Goal: Information Seeking & Learning: Learn about a topic

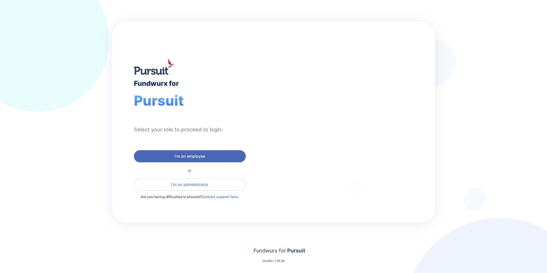
click at [187, 156] on span "I'm an employee" at bounding box center [190, 156] width 31 height 6
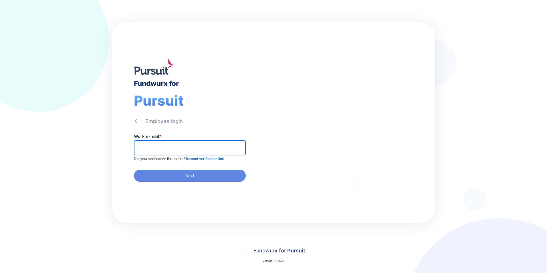
click at [174, 147] on input "text" at bounding box center [190, 147] width 107 height 9
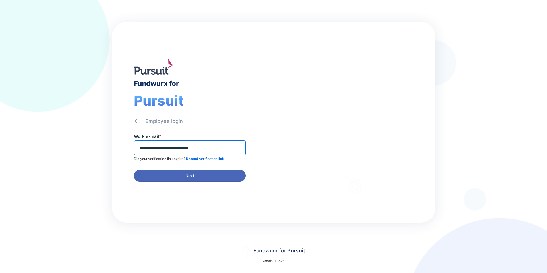
type input "**********"
click at [200, 177] on span "Next" at bounding box center [190, 176] width 104 height 6
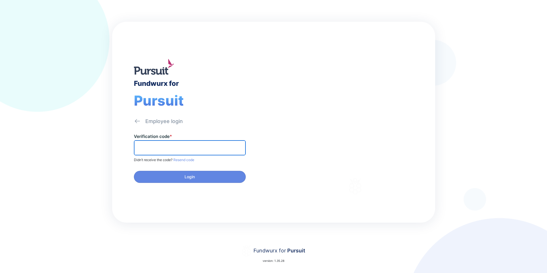
click at [165, 149] on input "text" at bounding box center [190, 147] width 107 height 9
paste input "******"
type input "******"
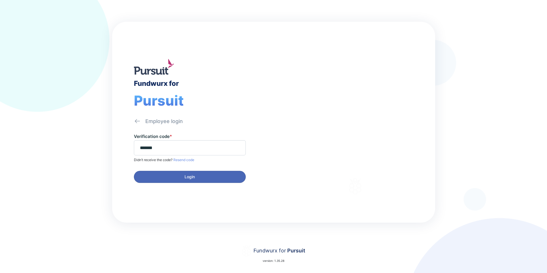
click at [205, 175] on span "Login" at bounding box center [190, 177] width 104 height 6
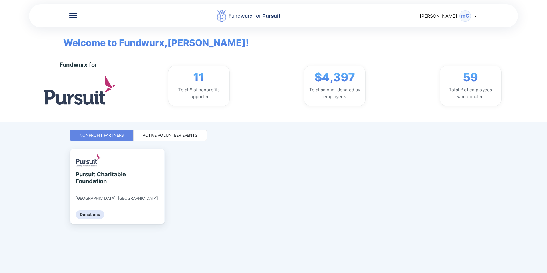
click at [159, 137] on div "Active Volunteer Events" at bounding box center [170, 136] width 55 height 6
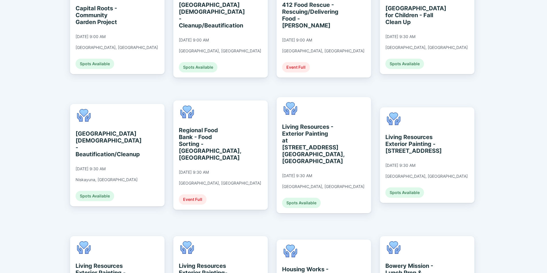
scroll to position [332, 0]
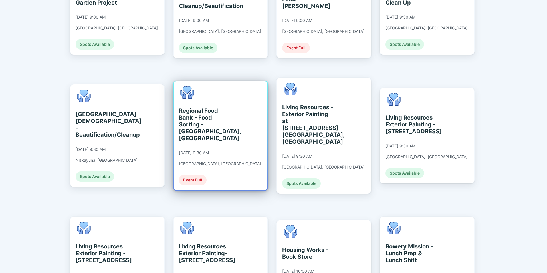
click at [196, 107] on div "Regional Food Bank - Food Sorting - [GEOGRAPHIC_DATA], [GEOGRAPHIC_DATA]" at bounding box center [205, 124] width 52 height 34
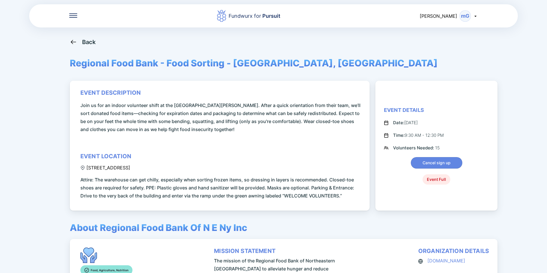
click at [71, 42] on icon at bounding box center [73, 42] width 5 height 4
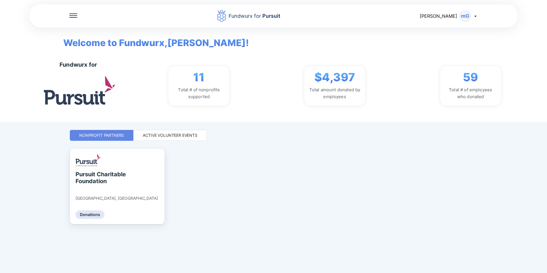
click at [179, 134] on div "Active Volunteer Events" at bounding box center [170, 136] width 55 height 6
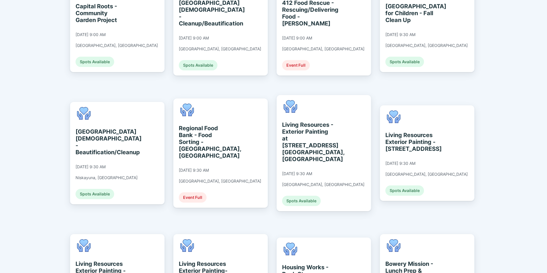
scroll to position [286, 0]
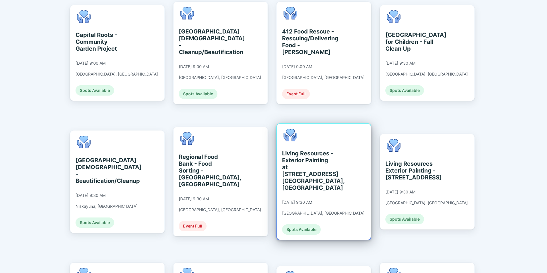
click at [302, 151] on div "Living Resources - Exterior Painting at [STREET_ADDRESS] [GEOGRAPHIC_DATA], [GE…" at bounding box center [308, 170] width 52 height 41
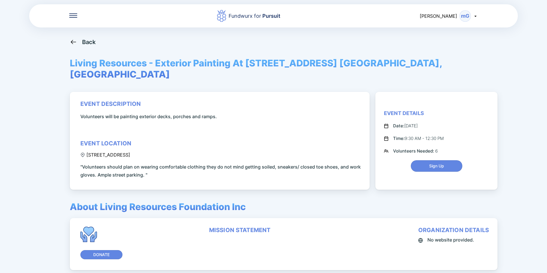
click at [74, 41] on icon at bounding box center [73, 41] width 7 height 7
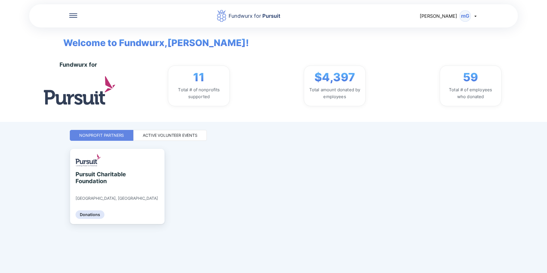
click at [181, 134] on div "Active Volunteer Events" at bounding box center [170, 136] width 55 height 6
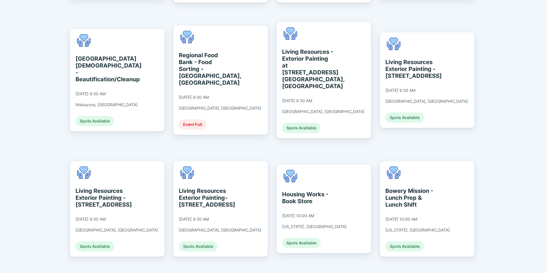
scroll to position [401, 0]
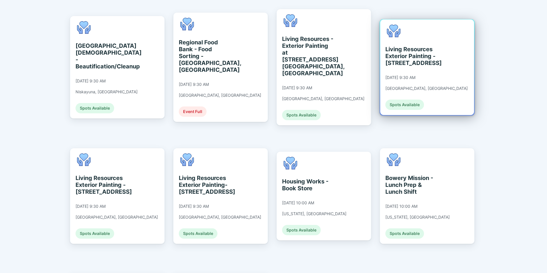
click at [394, 46] on div "Living Resources Exterior Painting - [STREET_ADDRESS]" at bounding box center [412, 56] width 52 height 21
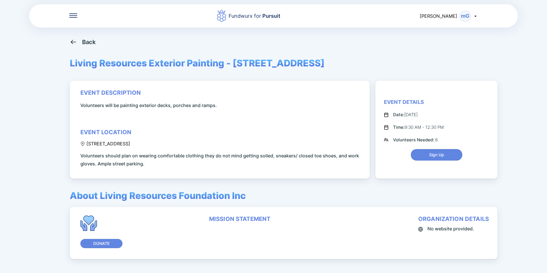
click at [71, 45] on icon at bounding box center [73, 41] width 7 height 7
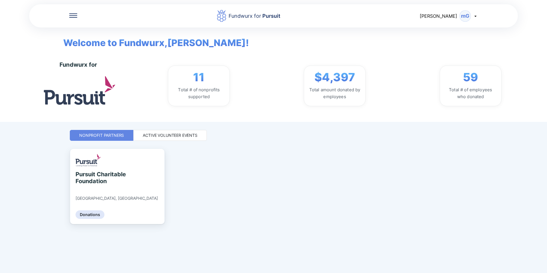
click at [161, 134] on div "Active Volunteer Events" at bounding box center [170, 136] width 55 height 6
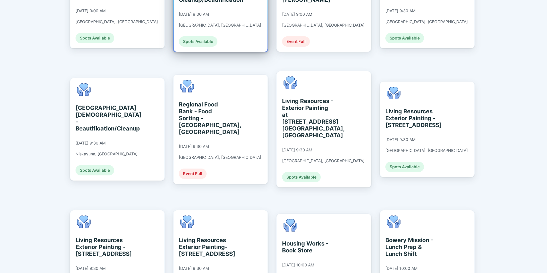
scroll to position [343, 0]
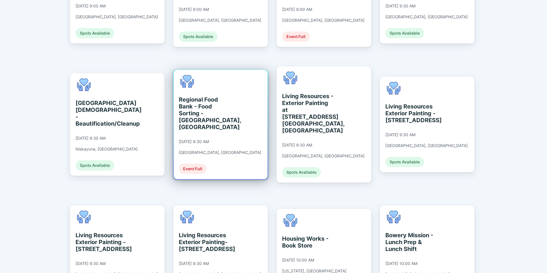
click at [197, 96] on div "Regional Food Bank - Food Sorting - [GEOGRAPHIC_DATA], [GEOGRAPHIC_DATA]" at bounding box center [205, 113] width 52 height 34
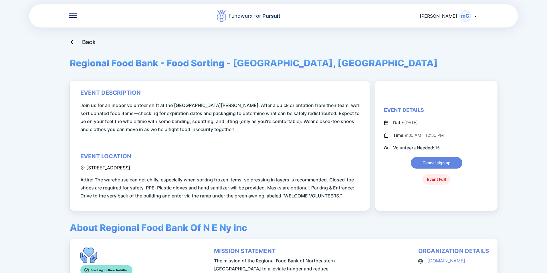
click at [87, 42] on div "Back" at bounding box center [89, 42] width 14 height 7
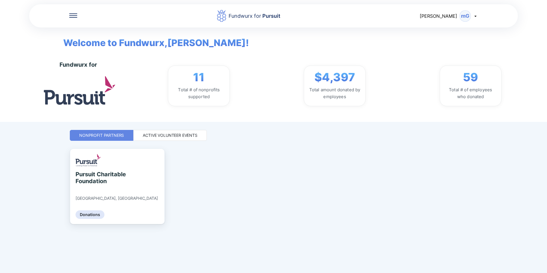
click at [184, 138] on div "Active Volunteer Events" at bounding box center [170, 135] width 74 height 11
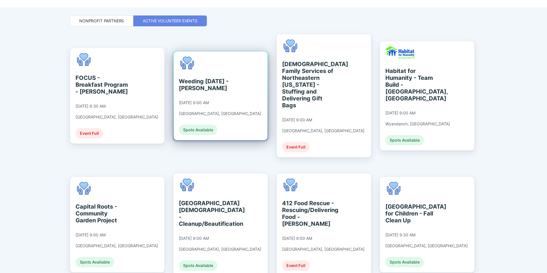
scroll to position [143, 0]
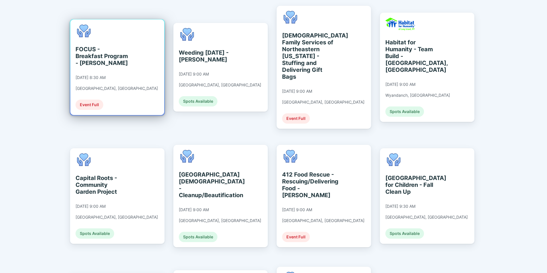
click at [109, 54] on div "FOCUS - Breakfast Program - [PERSON_NAME]" at bounding box center [102, 56] width 52 height 21
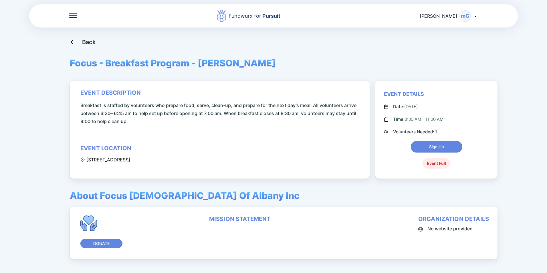
click at [83, 43] on div "Back" at bounding box center [89, 42] width 14 height 7
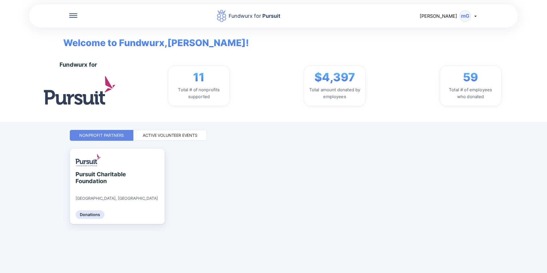
click at [175, 136] on div "Active Volunteer Events" at bounding box center [170, 136] width 55 height 6
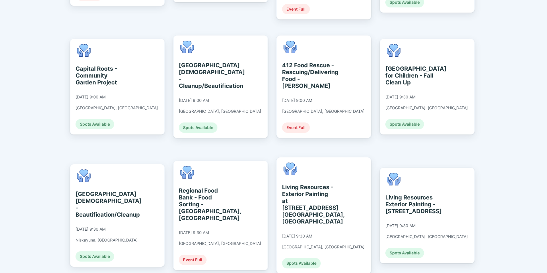
scroll to position [258, 0]
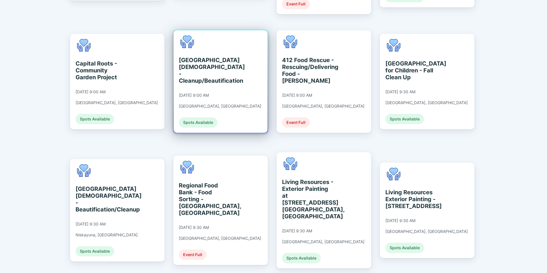
click at [193, 68] on div "[GEOGRAPHIC_DATA][DEMOGRAPHIC_DATA] - Cleanup/Beautification" at bounding box center [205, 70] width 52 height 27
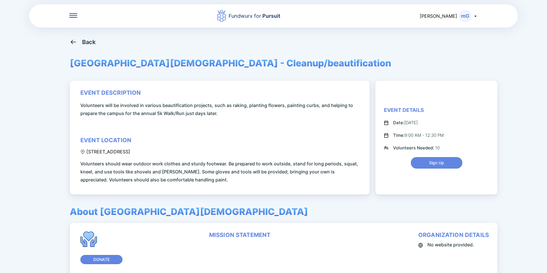
click at [73, 45] on icon at bounding box center [73, 41] width 7 height 7
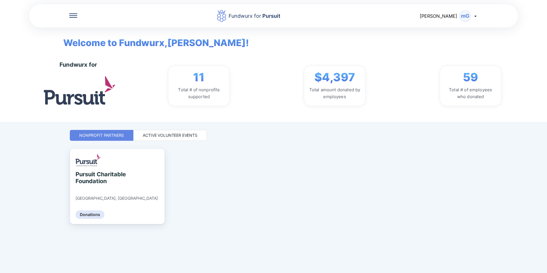
click at [192, 135] on div "Active Volunteer Events" at bounding box center [170, 136] width 55 height 6
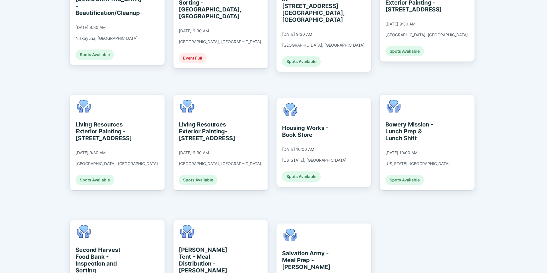
scroll to position [447, 0]
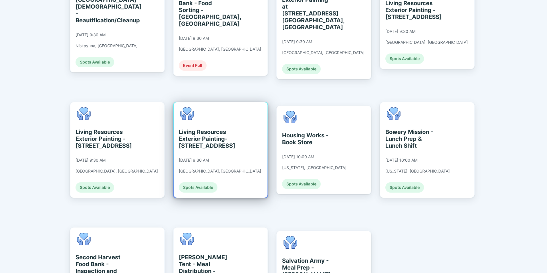
click at [202, 129] on div "Living Resources Exterior Painting- [STREET_ADDRESS]" at bounding box center [205, 139] width 52 height 21
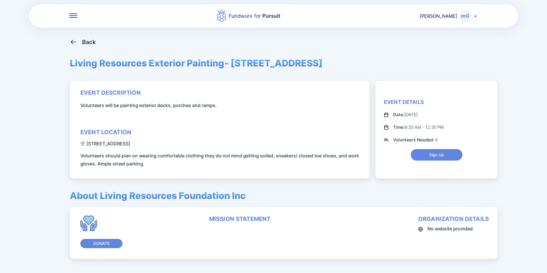
click at [76, 42] on icon at bounding box center [73, 41] width 7 height 7
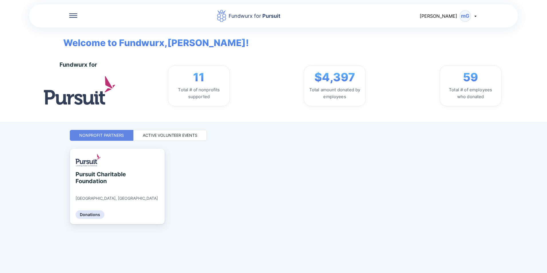
click at [189, 135] on div "Active Volunteer Events" at bounding box center [170, 136] width 55 height 6
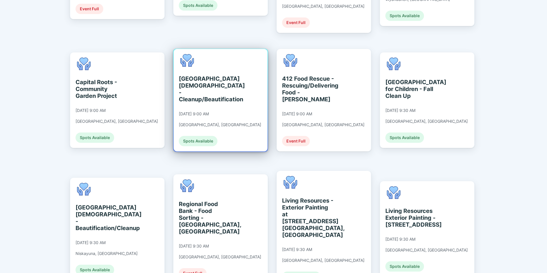
scroll to position [229, 0]
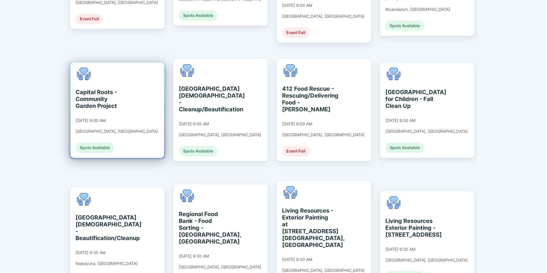
click at [85, 89] on div "Capital Roots - Community Garden Project" at bounding box center [102, 99] width 52 height 21
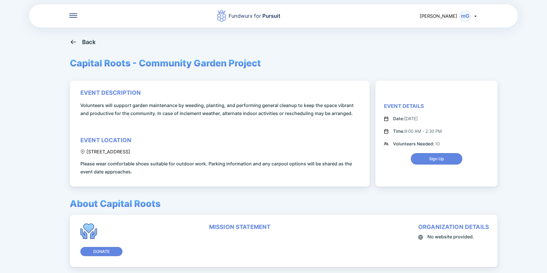
click at [71, 41] on icon at bounding box center [73, 41] width 7 height 7
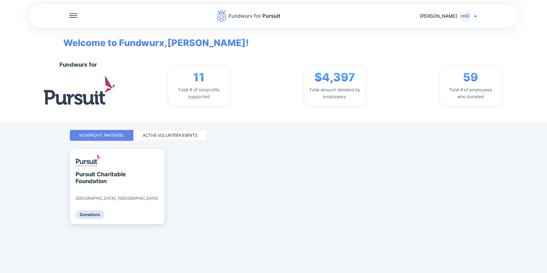
click at [158, 137] on div "Active Volunteer Events" at bounding box center [170, 136] width 55 height 6
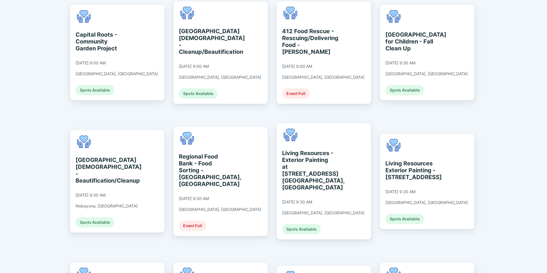
scroll to position [286, 0]
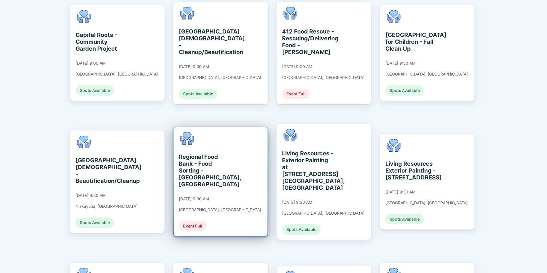
click at [204, 153] on div "Regional Food Bank - Food Sorting - [GEOGRAPHIC_DATA], [GEOGRAPHIC_DATA]" at bounding box center [205, 170] width 52 height 34
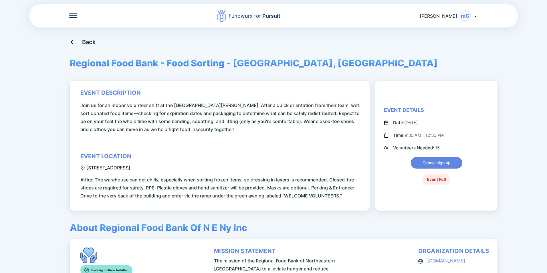
click at [73, 42] on icon at bounding box center [73, 42] width 5 height 4
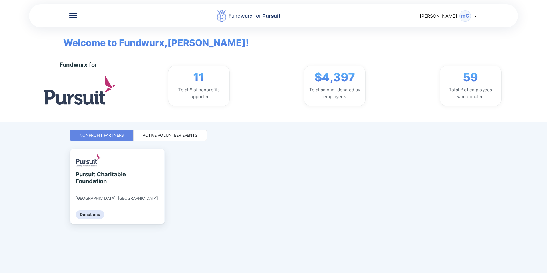
click at [194, 136] on div "Active Volunteer Events" at bounding box center [170, 136] width 55 height 6
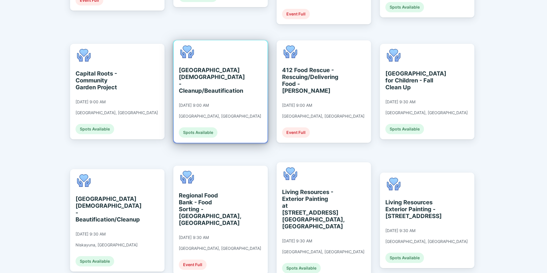
scroll to position [258, 0]
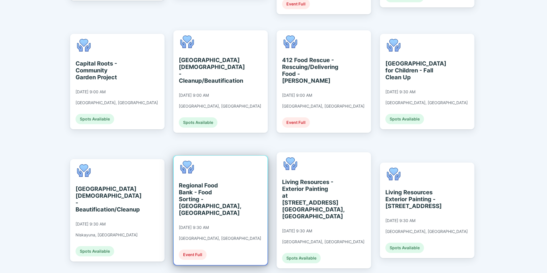
click at [200, 182] on div "Regional Food Bank - Food Sorting - [GEOGRAPHIC_DATA], [GEOGRAPHIC_DATA]" at bounding box center [205, 199] width 52 height 34
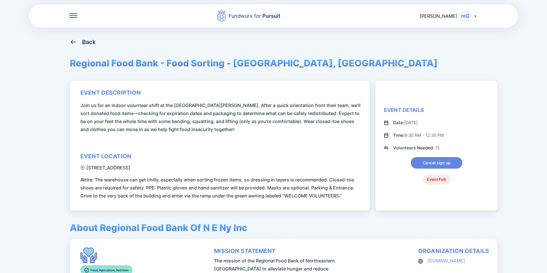
click at [75, 43] on icon at bounding box center [73, 41] width 7 height 7
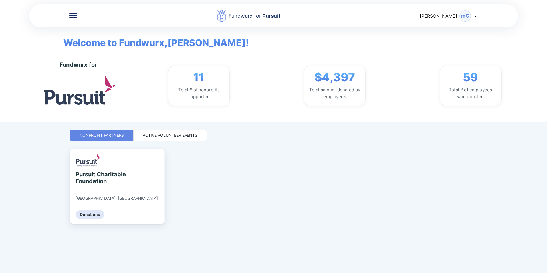
click at [473, 16] on div "[PERSON_NAME]" at bounding box center [449, 15] width 58 height 11
click at [434, 47] on div "Log out" at bounding box center [451, 45] width 53 height 15
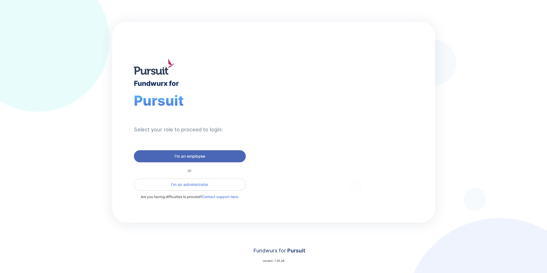
click at [189, 158] on span "I'm an employee" at bounding box center [190, 156] width 31 height 6
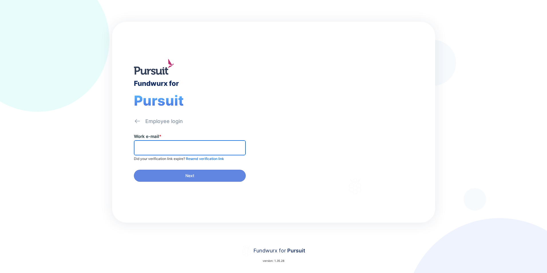
click at [186, 147] on input "text" at bounding box center [190, 147] width 107 height 9
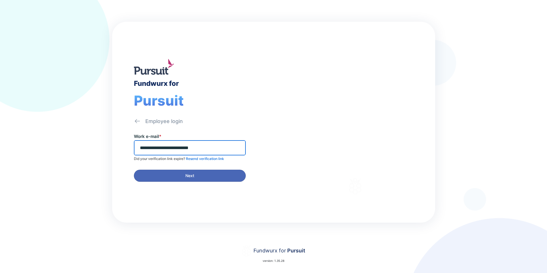
type input "**********"
click at [189, 176] on span "Next" at bounding box center [189, 176] width 9 height 6
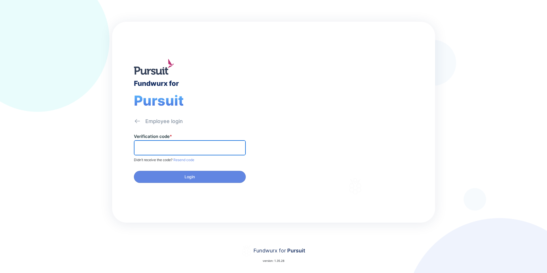
click at [173, 147] on input "text" at bounding box center [190, 147] width 107 height 9
paste input "******"
type input "******"
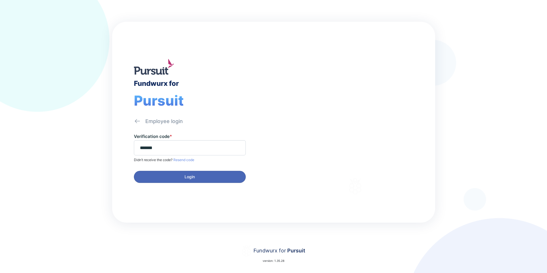
click at [196, 179] on span "Login" at bounding box center [190, 177] width 104 height 6
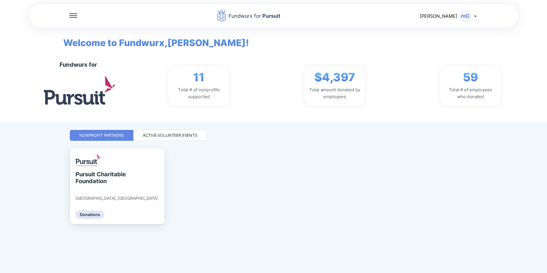
click at [177, 137] on div "Active Volunteer Events" at bounding box center [170, 136] width 55 height 6
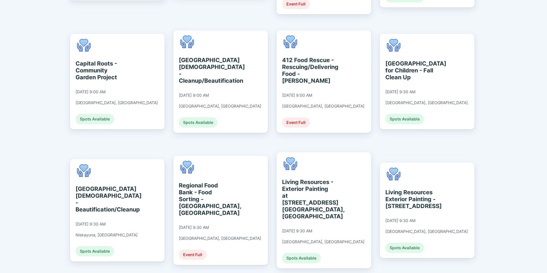
scroll to position [286, 0]
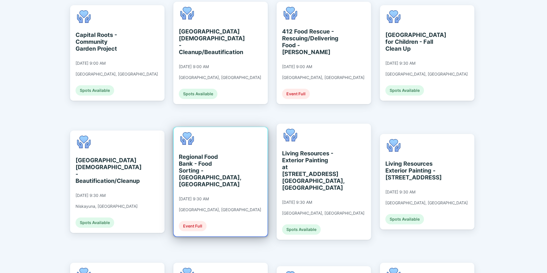
click at [211, 153] on div "Regional Food Bank - Food Sorting - [GEOGRAPHIC_DATA], [GEOGRAPHIC_DATA]" at bounding box center [205, 170] width 52 height 34
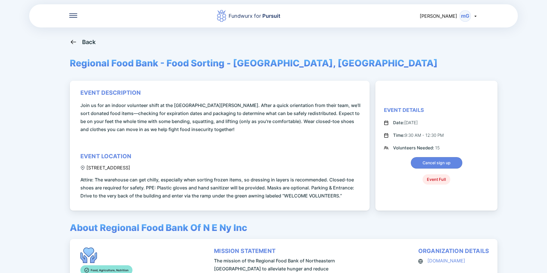
click at [76, 40] on icon at bounding box center [73, 41] width 7 height 7
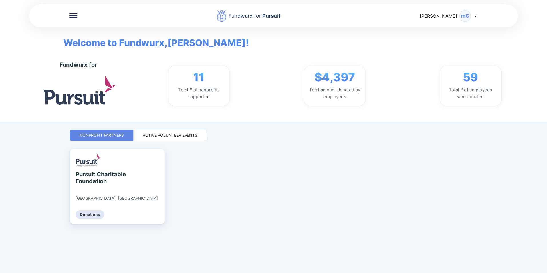
click at [475, 17] on icon at bounding box center [475, 16] width 5 height 5
click at [449, 33] on div "My profile" at bounding box center [445, 31] width 22 height 6
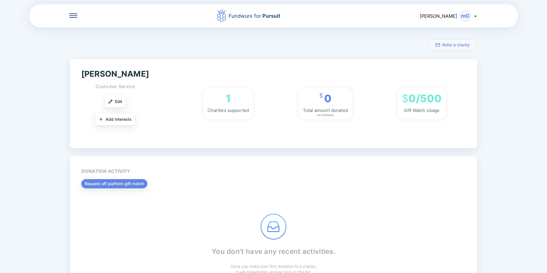
click at [476, 18] on div "[PERSON_NAME]" at bounding box center [449, 15] width 58 height 11
click at [452, 44] on div "Log out" at bounding box center [451, 45] width 53 height 15
